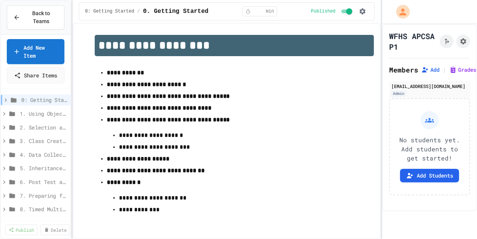
scroll to position [50, 0]
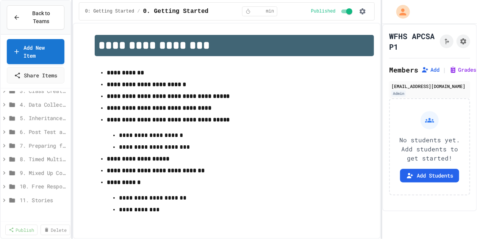
click at [30, 106] on div "4. Data Collections" at bounding box center [36, 104] width 70 height 11
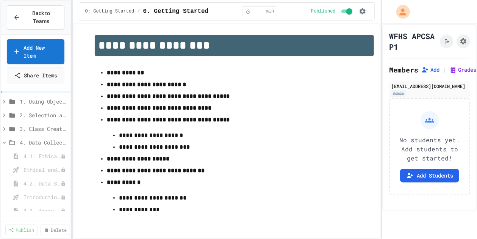
scroll to position [0, 0]
click at [36, 117] on span "1. Using Objects and Methods" at bounding box center [44, 113] width 48 height 8
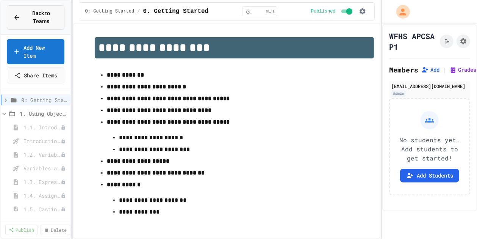
click at [42, 17] on span "Back to Teams" at bounding box center [41, 17] width 33 height 16
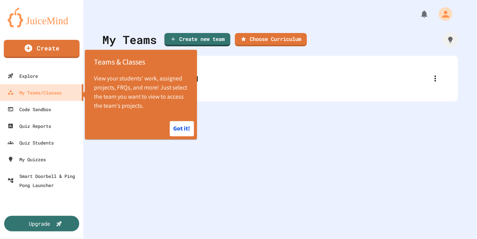
click at [186, 133] on button "Got it!" at bounding box center [182, 128] width 24 height 15
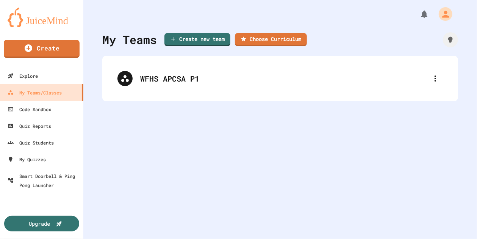
click at [165, 78] on div "WFHS APCSA P1" at bounding box center [284, 78] width 288 height 11
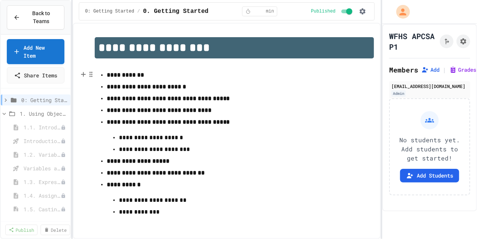
scroll to position [11, 0]
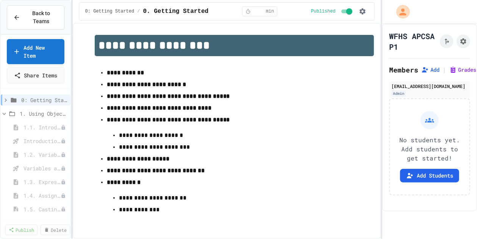
click at [5, 103] on icon at bounding box center [5, 100] width 7 height 7
click at [47, 117] on span "0. Getting Started" at bounding box center [45, 113] width 44 height 8
click at [45, 131] on span "0.1. Preface" at bounding box center [41, 127] width 37 height 8
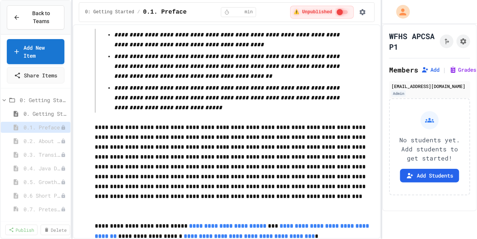
scroll to position [1515, 0]
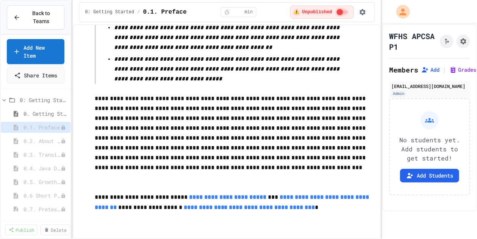
click at [44, 145] on span "0.2. About the AP CSA Exam" at bounding box center [41, 141] width 37 height 8
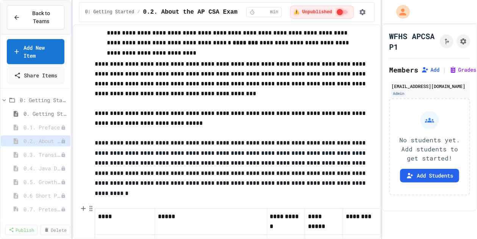
scroll to position [544, 0]
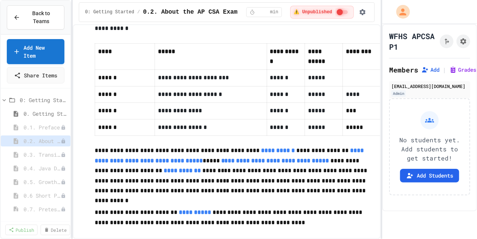
click at [41, 158] on span "0.3. Transitioning from AP CSP to AP CSA" at bounding box center [41, 154] width 37 height 8
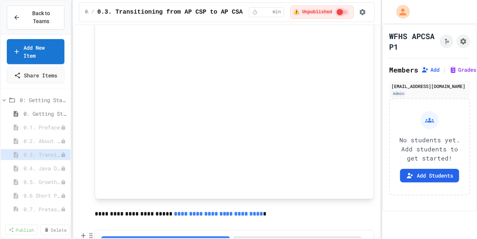
scroll to position [670, 0]
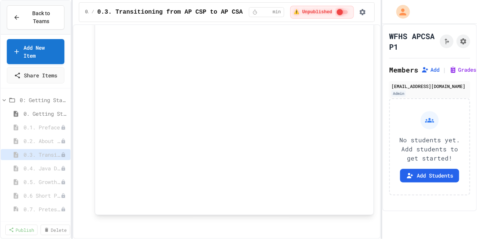
click at [45, 172] on span "0.4. Java Development Environments" at bounding box center [41, 168] width 37 height 8
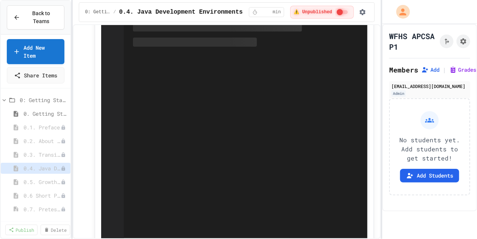
scroll to position [330, 0]
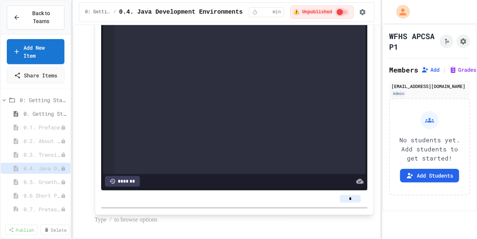
click at [42, 186] on span "0.5. Growth Mindset and Pair Programming" at bounding box center [41, 182] width 37 height 8
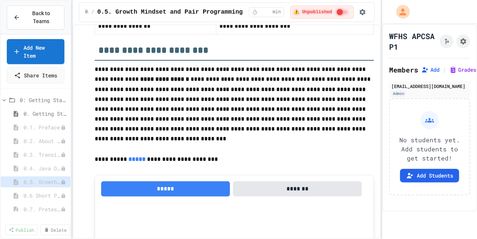
scroll to position [727, 0]
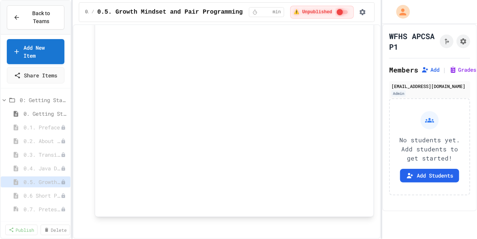
click at [44, 199] on span "0.6 Short PD Pretest" at bounding box center [41, 195] width 37 height 8
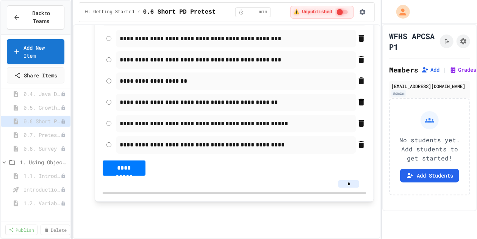
scroll to position [88, 0]
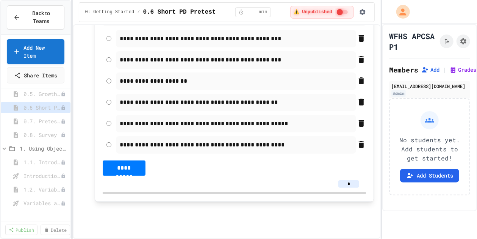
click at [41, 125] on span "0.7. Pretest for the AP CSA Exam" at bounding box center [41, 121] width 37 height 8
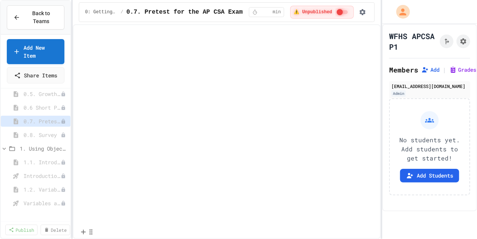
scroll to position [6598, 0]
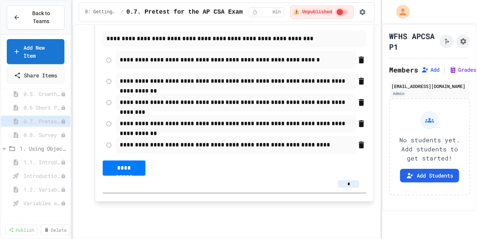
click at [36, 139] on span "0.8. Survey" at bounding box center [41, 135] width 37 height 8
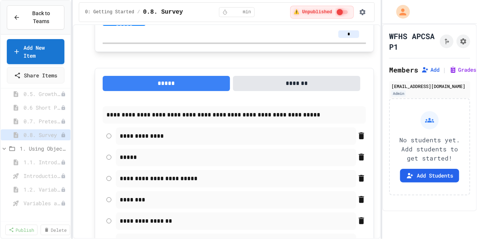
scroll to position [2490, 0]
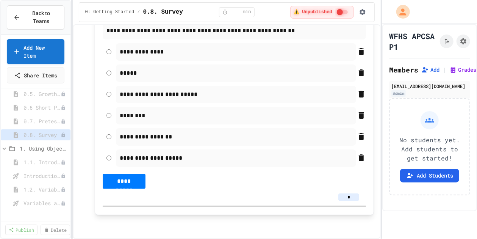
click at [42, 152] on span "1. Using Objects and Methods" at bounding box center [44, 148] width 48 height 8
click at [5, 152] on icon at bounding box center [4, 148] width 7 height 7
click at [45, 152] on span "1. Using Objects and Methods" at bounding box center [44, 148] width 48 height 8
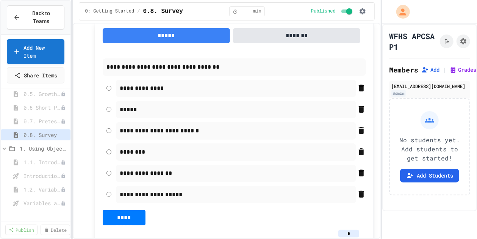
scroll to position [1921, 0]
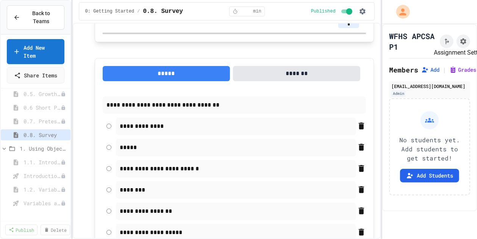
click at [460, 44] on icon "Assignment Settings" at bounding box center [463, 41] width 6 height 6
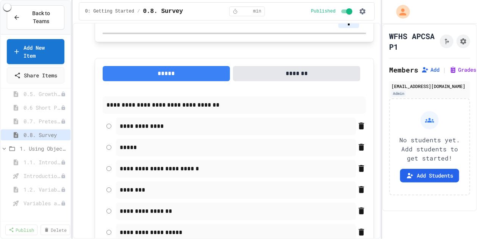
scroll to position [539, 0]
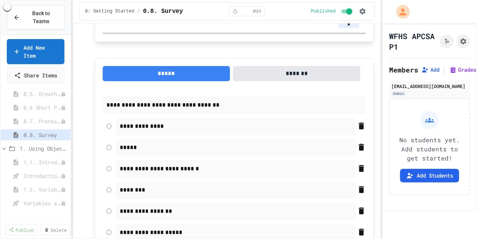
scroll to position [199, 0]
